Goal: Transaction & Acquisition: Purchase product/service

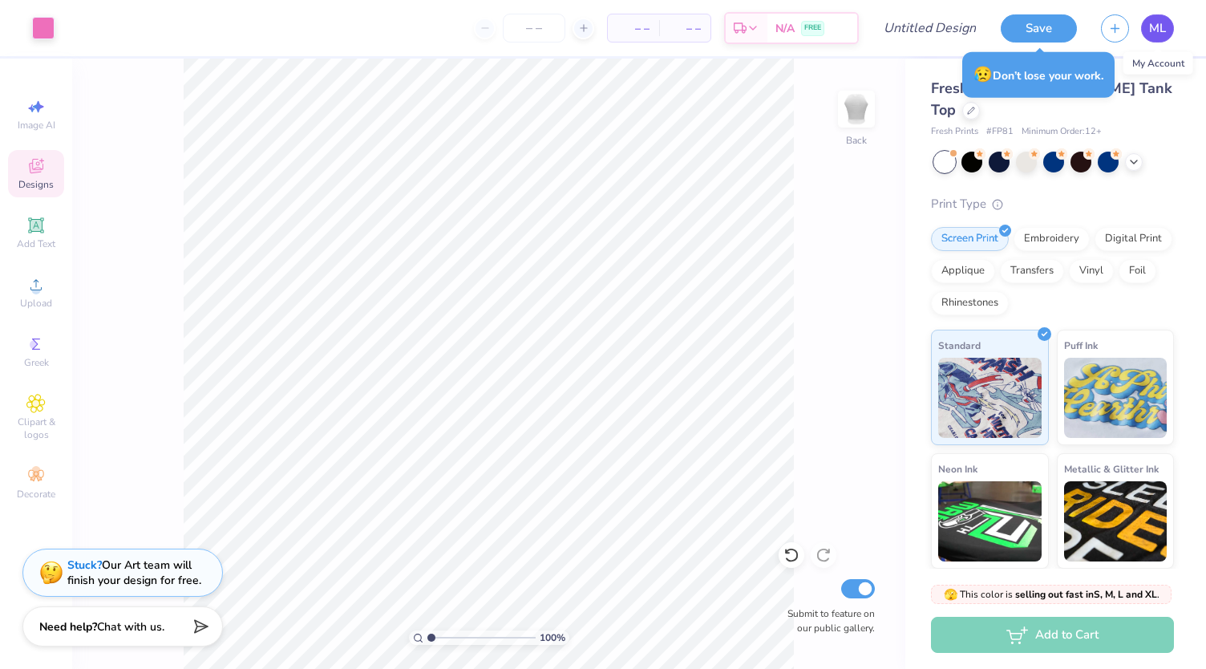
click at [1156, 36] on span "ML" at bounding box center [1157, 28] width 17 height 18
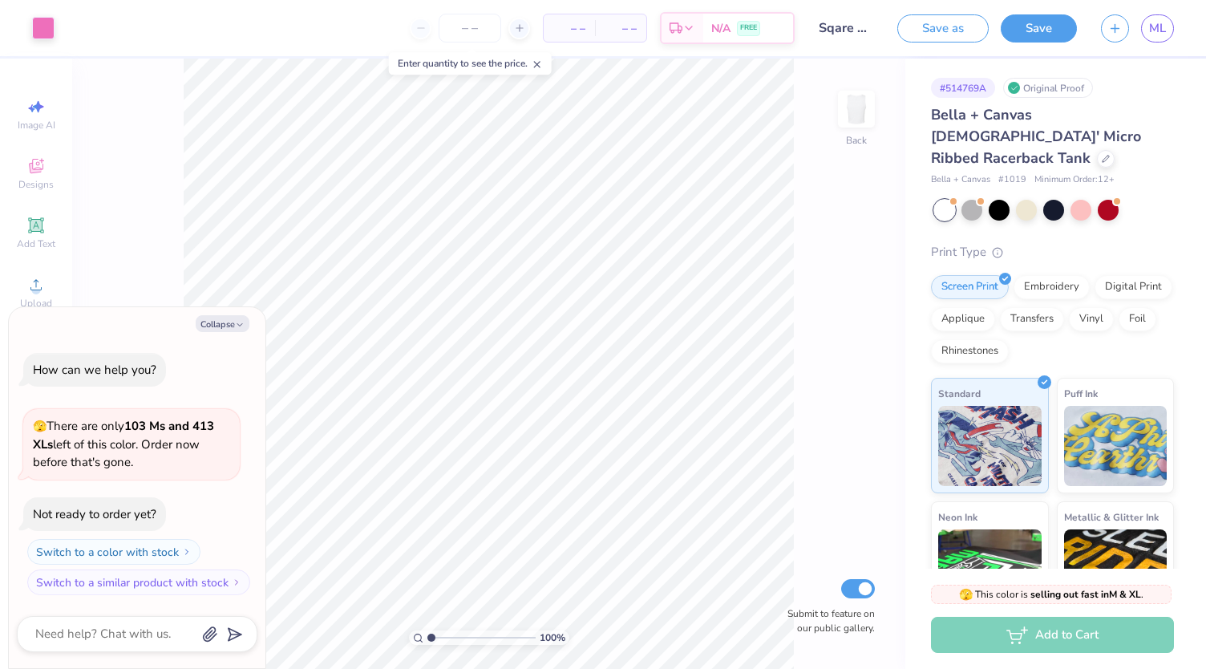
type input "1"
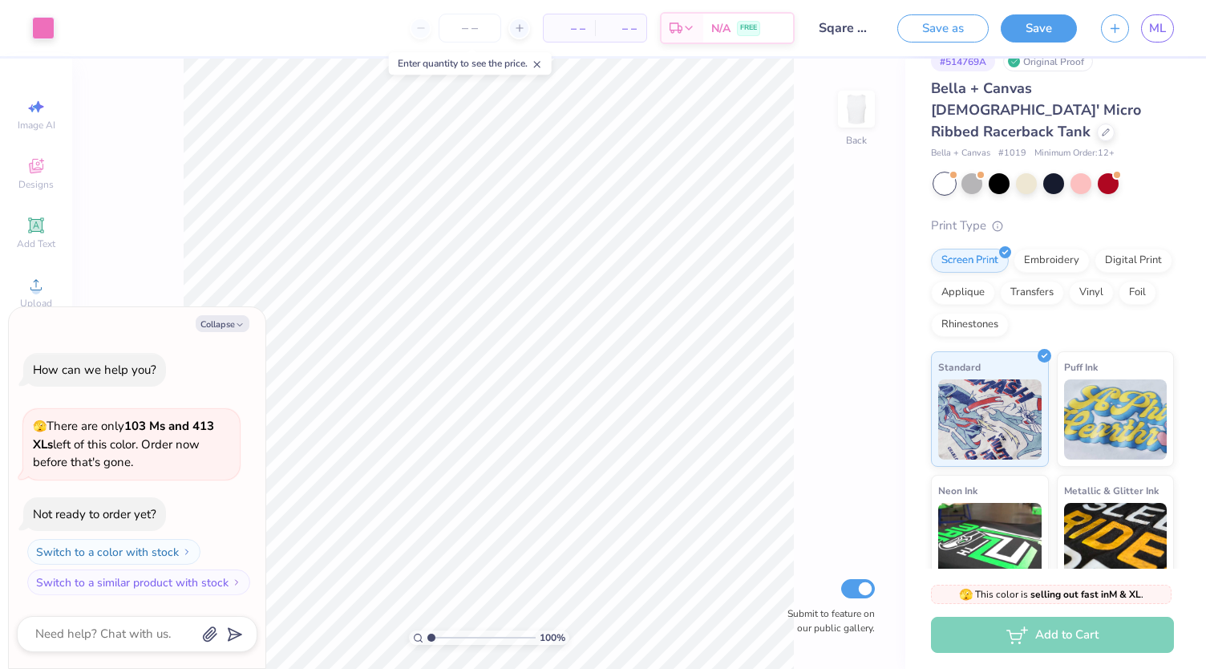
scroll to position [149, 0]
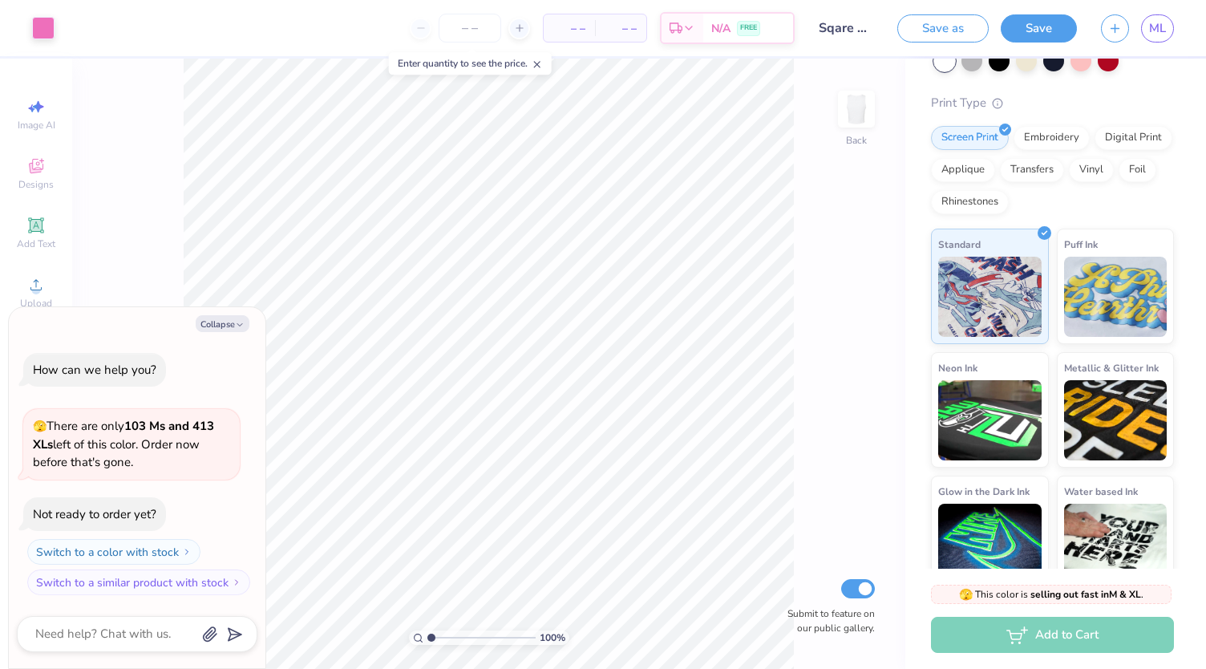
click at [992, 625] on div "Add to Cart" at bounding box center [1052, 635] width 243 height 36
click at [578, 34] on span "– –" at bounding box center [569, 28] width 32 height 17
click at [520, 31] on icon at bounding box center [519, 27] width 11 height 11
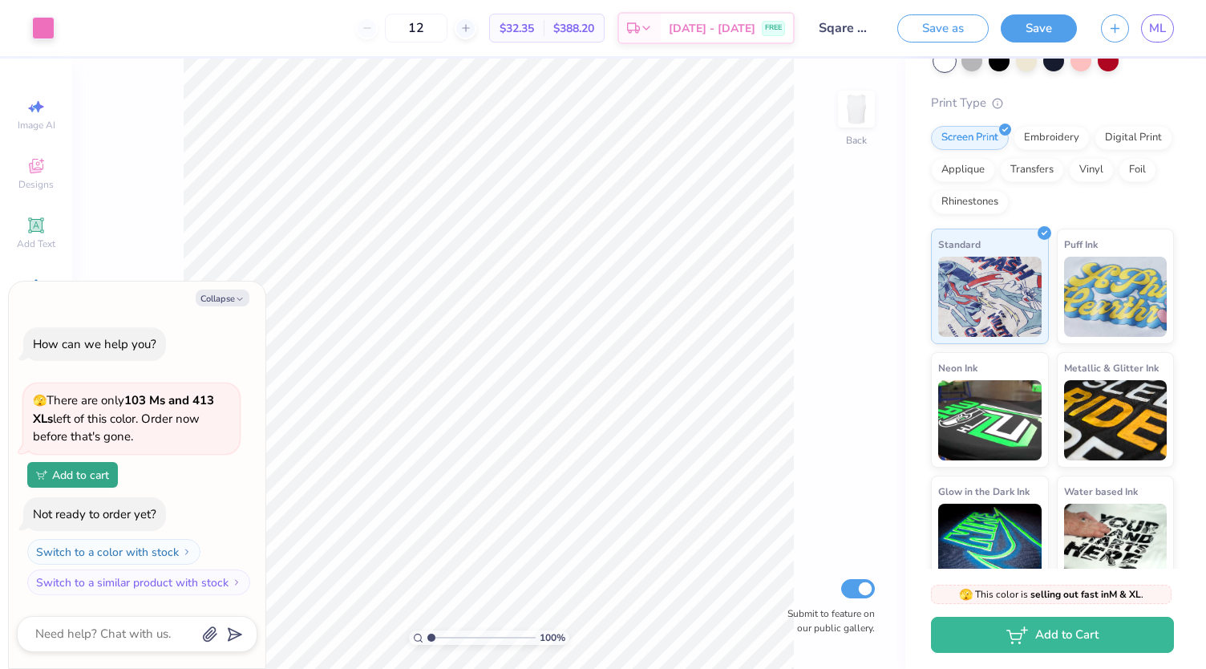
click at [531, 26] on span "$32.35" at bounding box center [517, 28] width 34 height 17
click at [534, 27] on span "$32.35" at bounding box center [517, 28] width 34 height 17
click at [594, 24] on span "$388.20" at bounding box center [573, 28] width 41 height 17
click at [472, 23] on icon at bounding box center [465, 27] width 11 height 11
click at [494, 23] on div "13" at bounding box center [470, 28] width 120 height 29
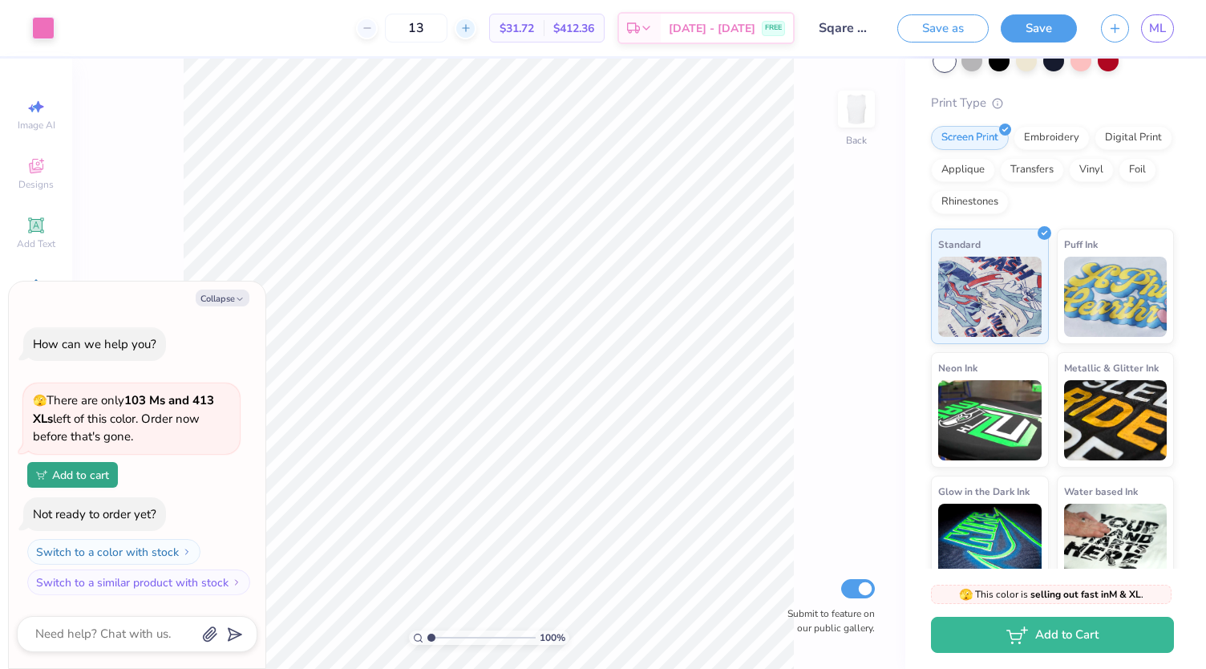
click at [472, 23] on icon at bounding box center [465, 27] width 11 height 11
click at [447, 24] on input "15" at bounding box center [416, 28] width 63 height 29
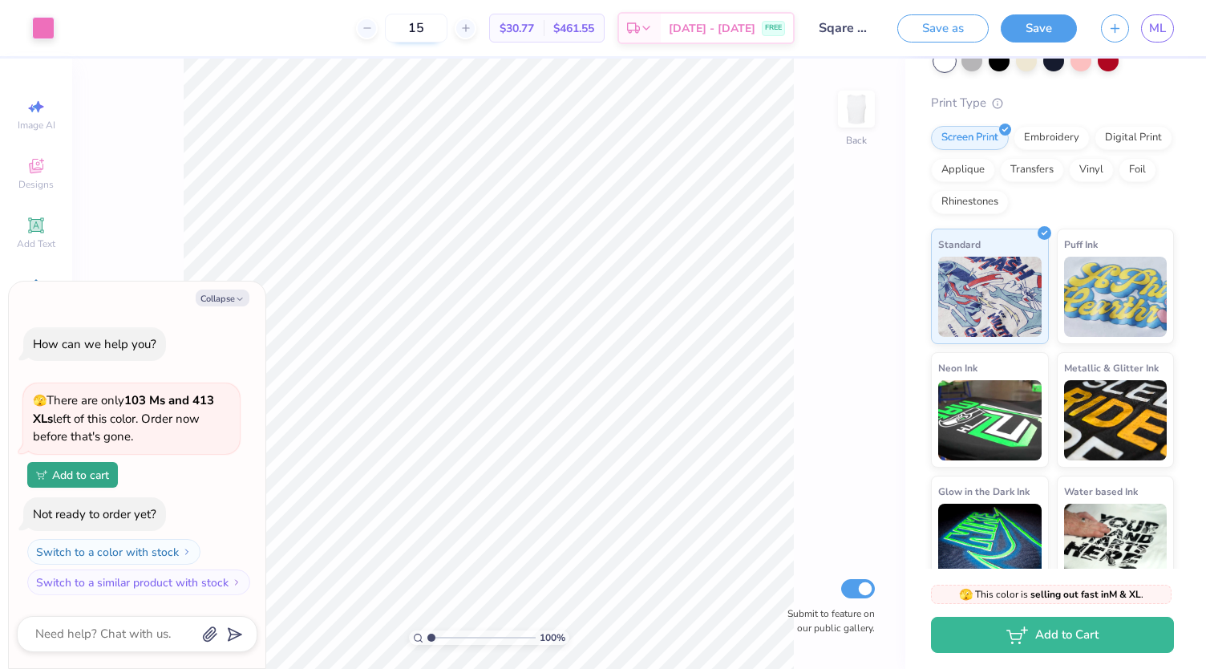
click at [447, 24] on input "15" at bounding box center [416, 28] width 63 height 29
click at [476, 34] on div at bounding box center [466, 29] width 22 height 22
click at [476, 34] on div "13" at bounding box center [416, 28] width 120 height 29
click at [489, 34] on input "13" at bounding box center [470, 28] width 63 height 29
click at [447, 27] on input "13" at bounding box center [416, 28] width 63 height 29
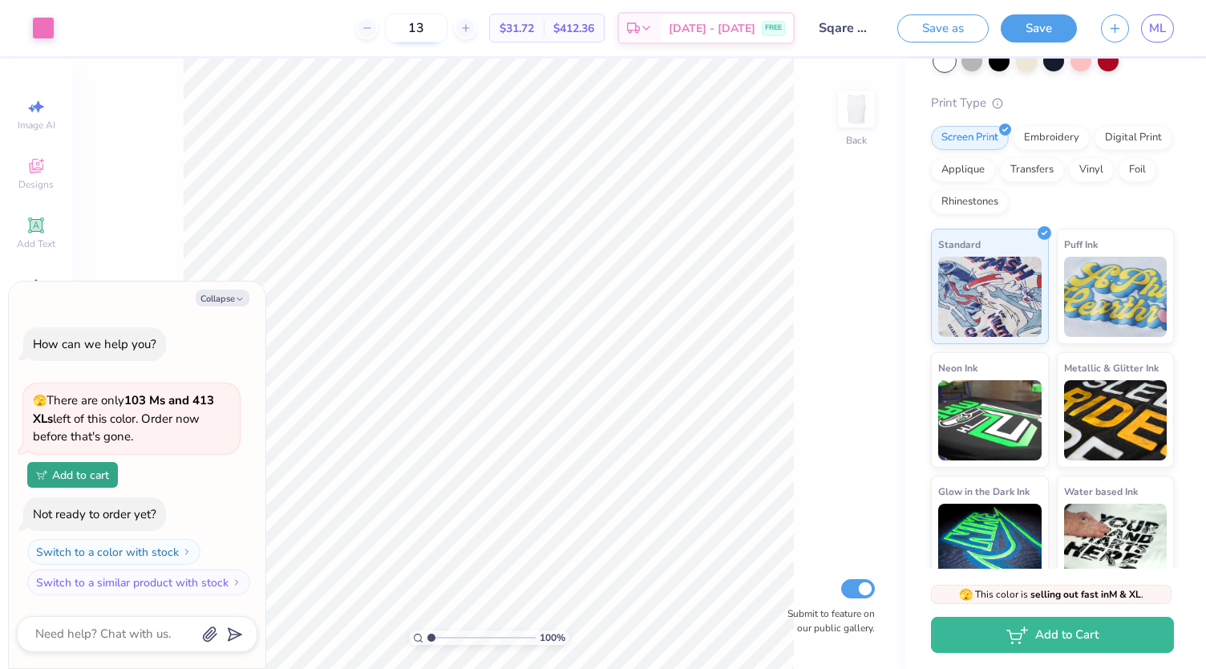
click at [447, 27] on input "13" at bounding box center [416, 28] width 63 height 29
click at [441, 26] on input "13" at bounding box center [416, 28] width 63 height 29
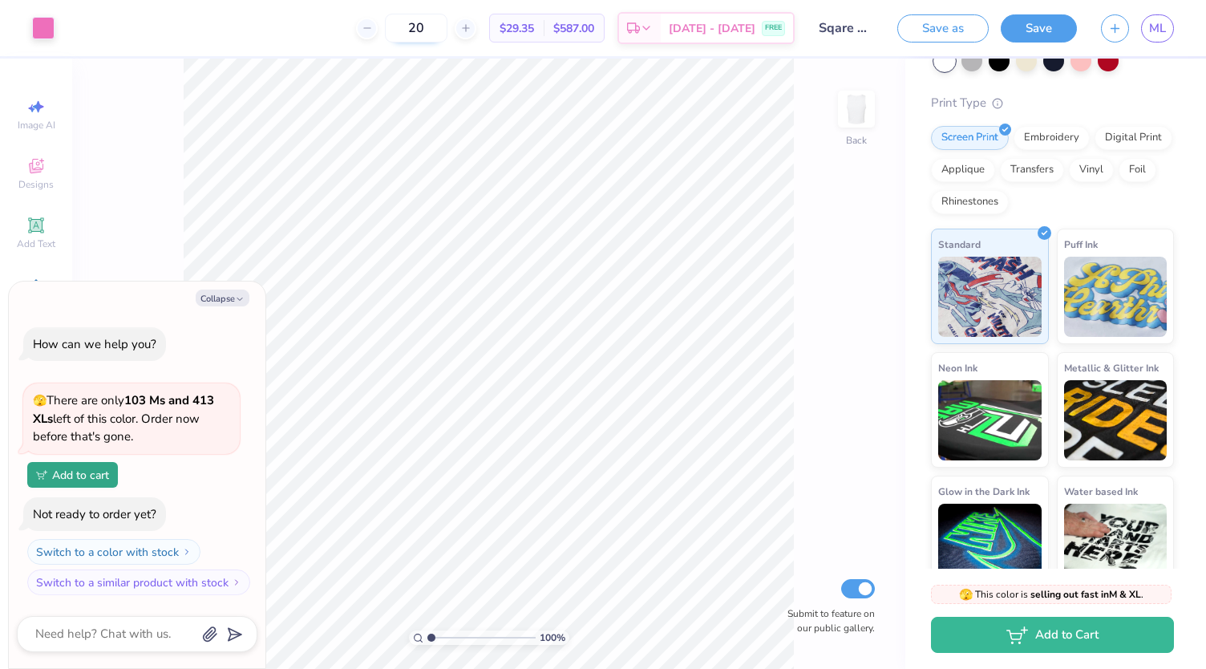
click at [447, 31] on input "20" at bounding box center [416, 28] width 63 height 29
type input "2"
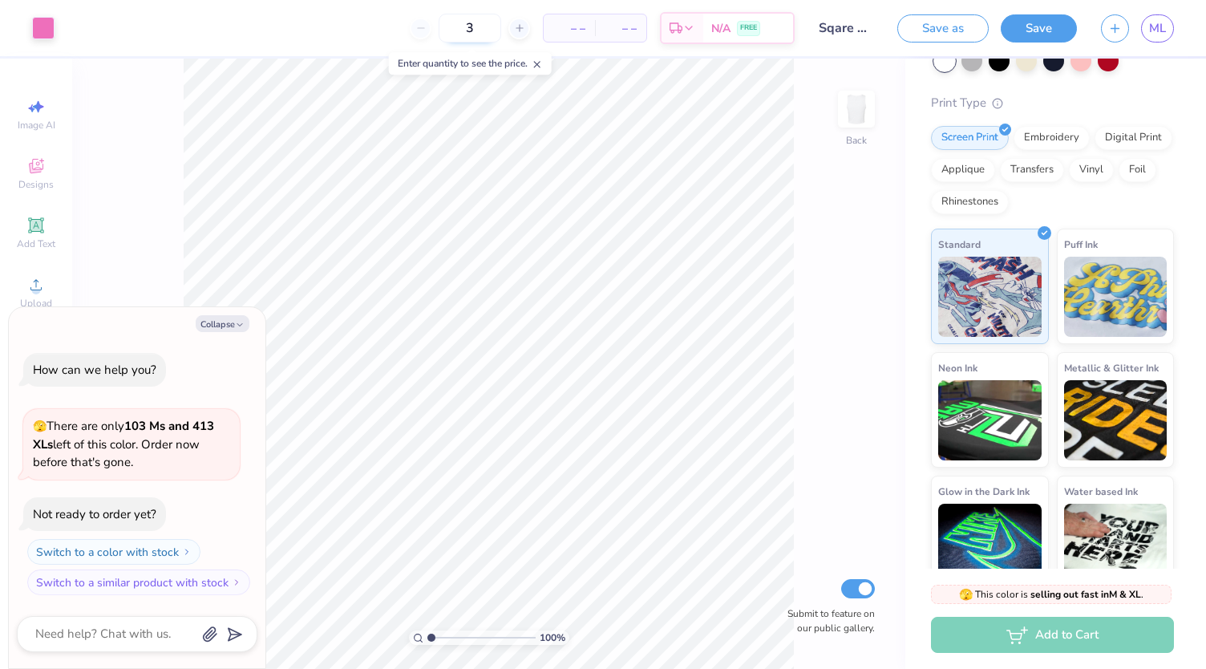
type input "30"
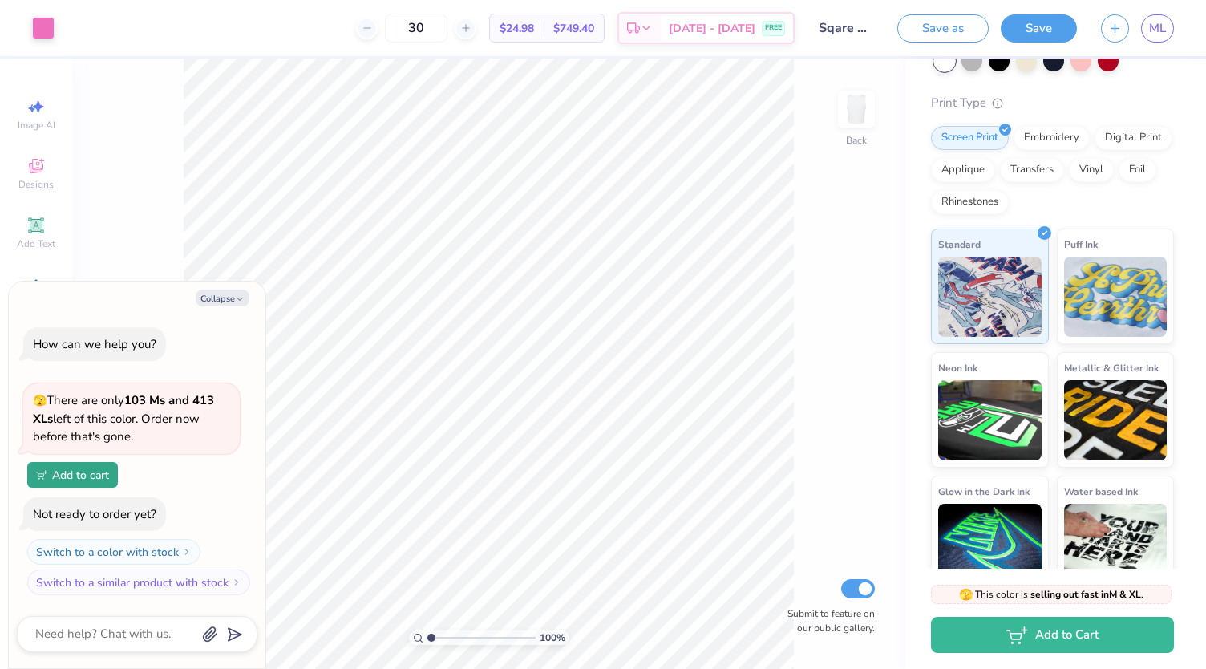
type input "1.00000001192689"
type input "30"
type input "1"
click at [217, 306] on button "Collapse" at bounding box center [223, 297] width 54 height 17
type textarea "x"
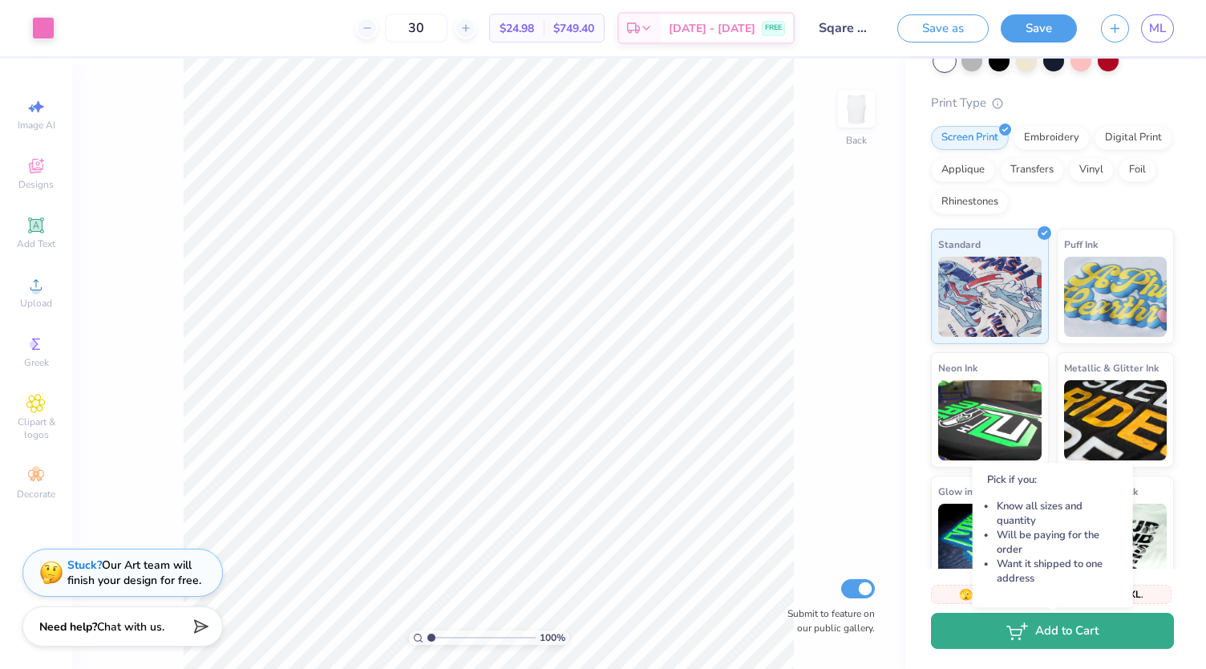
click at [1088, 634] on button "Add to Cart" at bounding box center [1052, 631] width 243 height 36
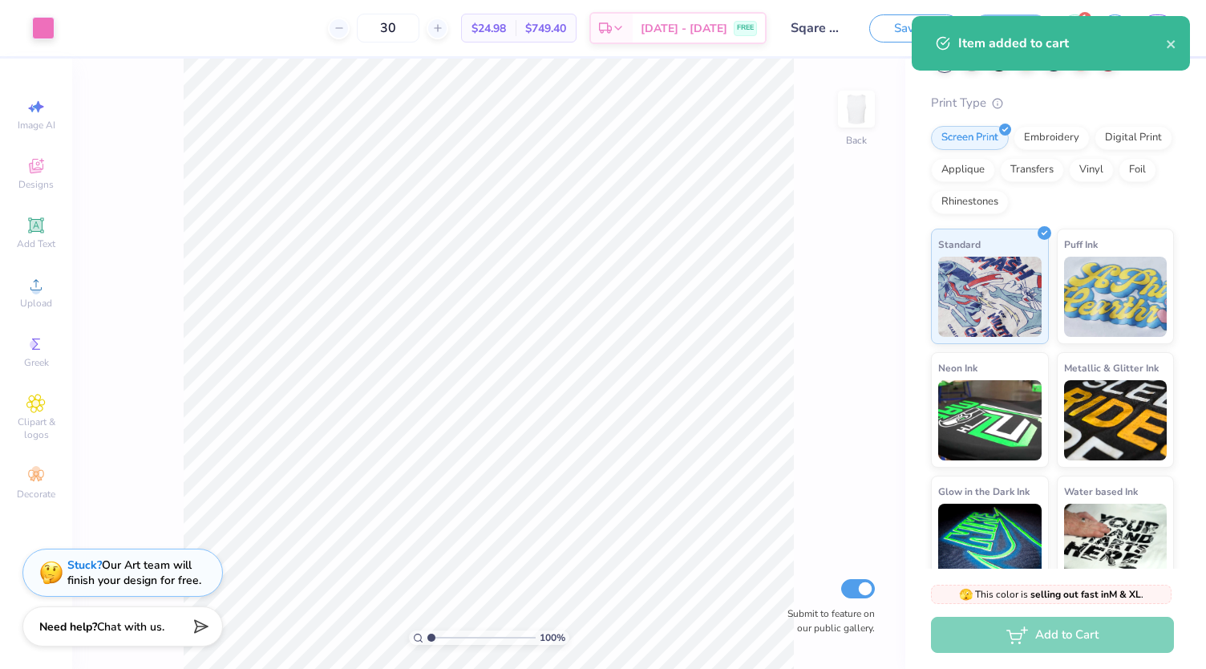
click at [1163, 47] on div "Item added to cart" at bounding box center [1062, 43] width 208 height 19
click at [1170, 41] on icon "close" at bounding box center [1171, 44] width 11 height 13
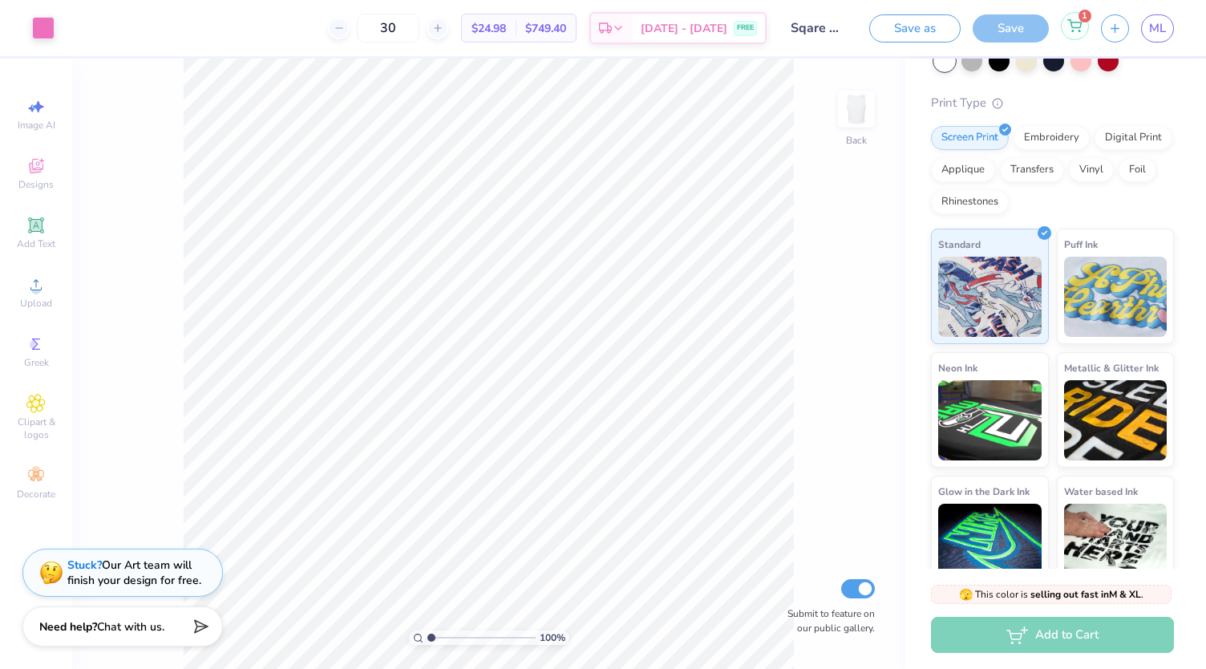
click at [1073, 33] on div "1" at bounding box center [1075, 26] width 28 height 28
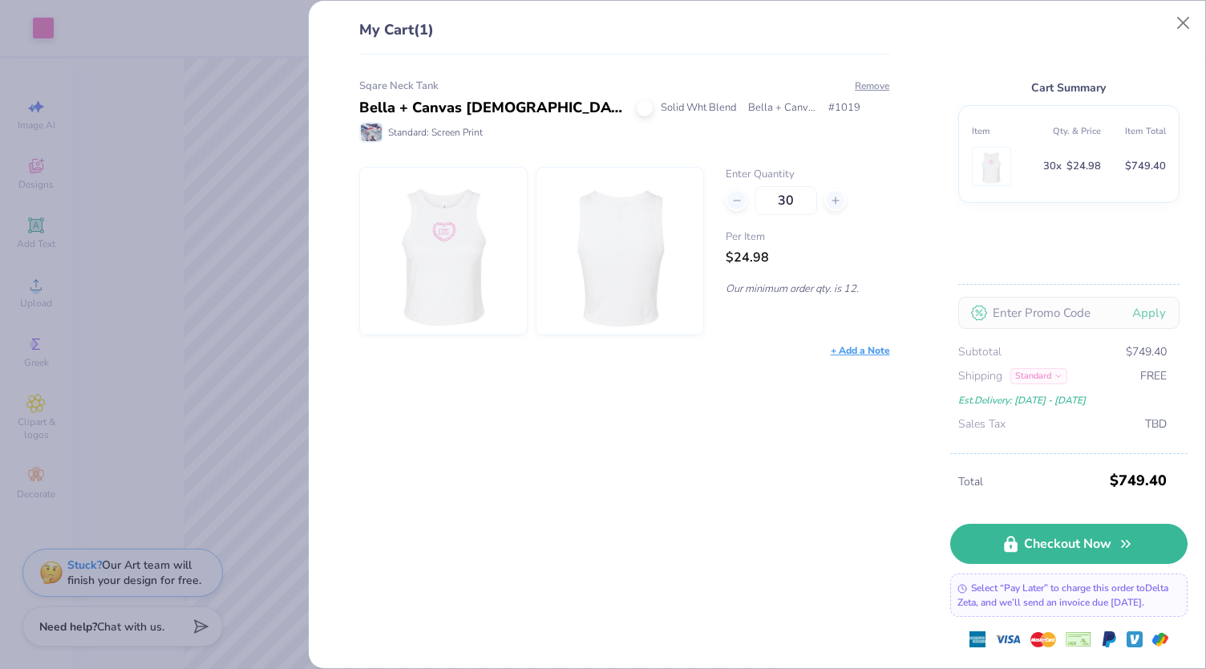
click at [782, 100] on span "Bella + Canvas" at bounding box center [782, 108] width 69 height 16
click at [725, 110] on span "Solid Wht Blend" at bounding box center [698, 108] width 75 height 16
click at [472, 256] on img at bounding box center [444, 251] width 138 height 167
click at [243, 72] on div "My Cart (1) Sqare Neck Tank Bella + Canvas Ladies' Micro Ribbed Racerback Tank …" at bounding box center [603, 334] width 1206 height 669
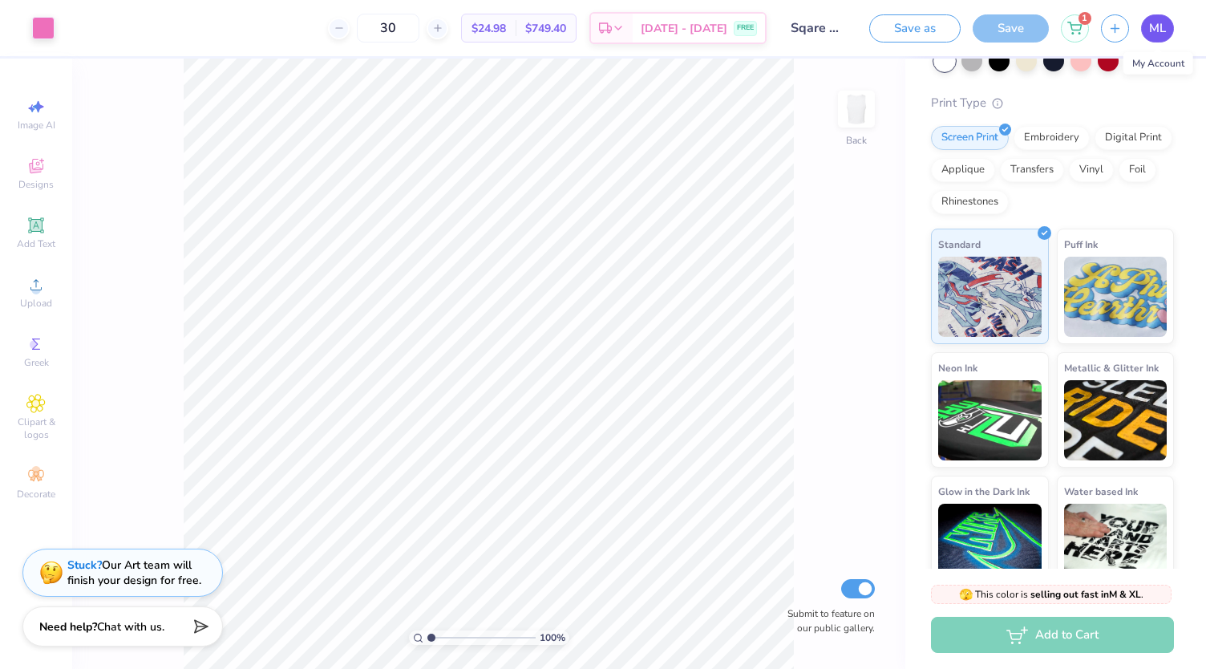
click at [1156, 28] on span "ML" at bounding box center [1157, 28] width 17 height 18
